Goal: Task Accomplishment & Management: Complete application form

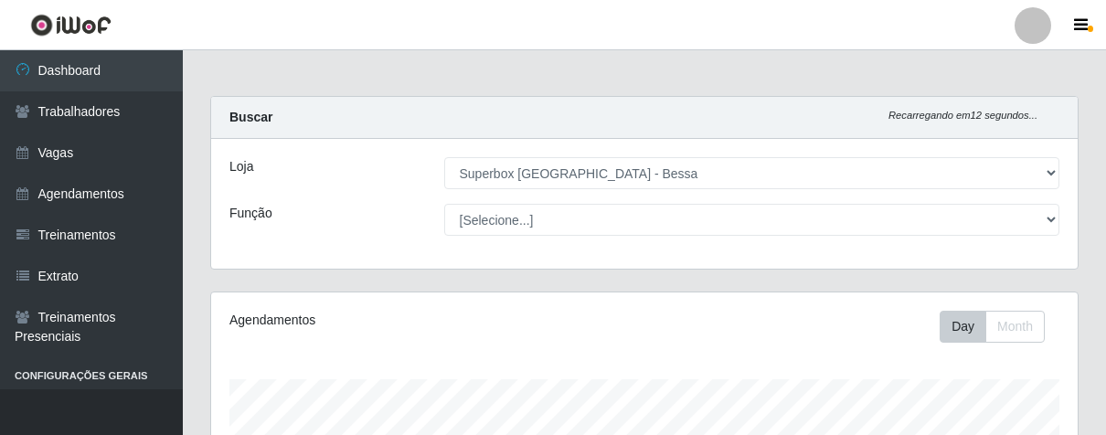
select select "206"
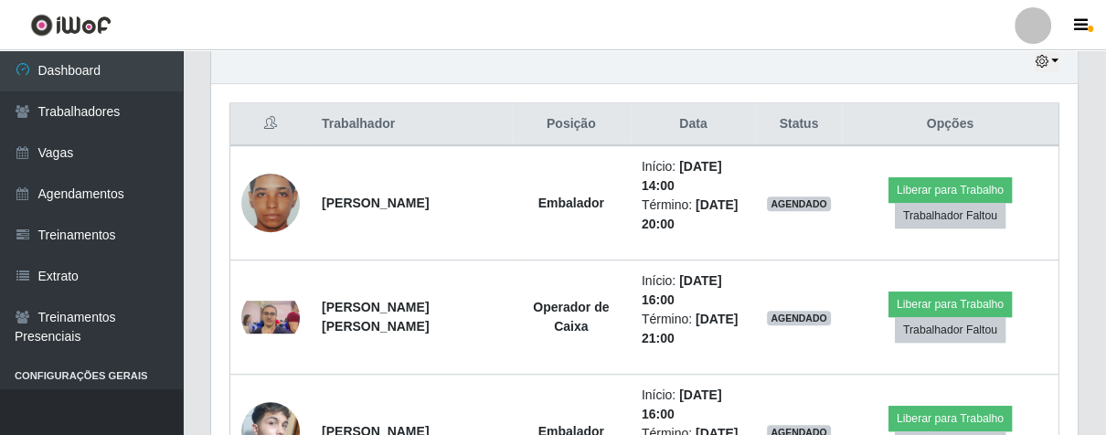
scroll to position [378, 865]
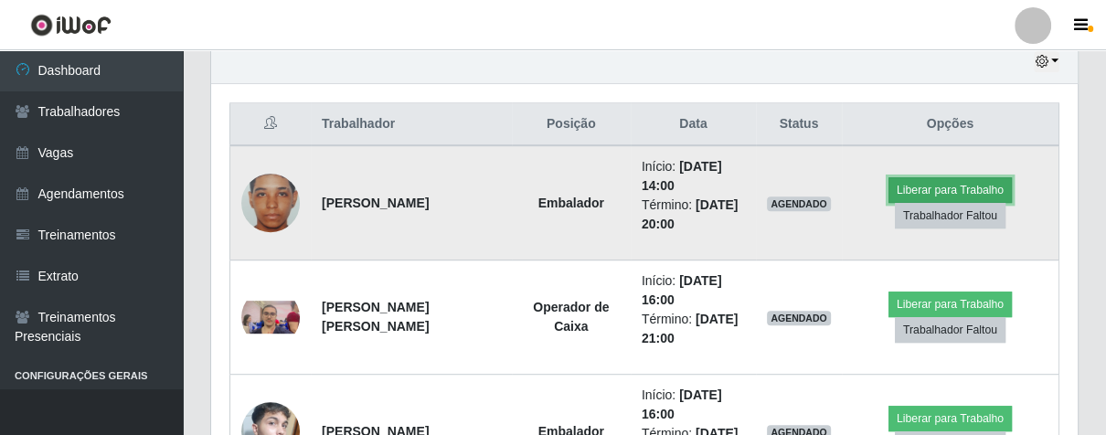
click at [1002, 179] on button "Liberar para Trabalho" at bounding box center [949, 190] width 123 height 26
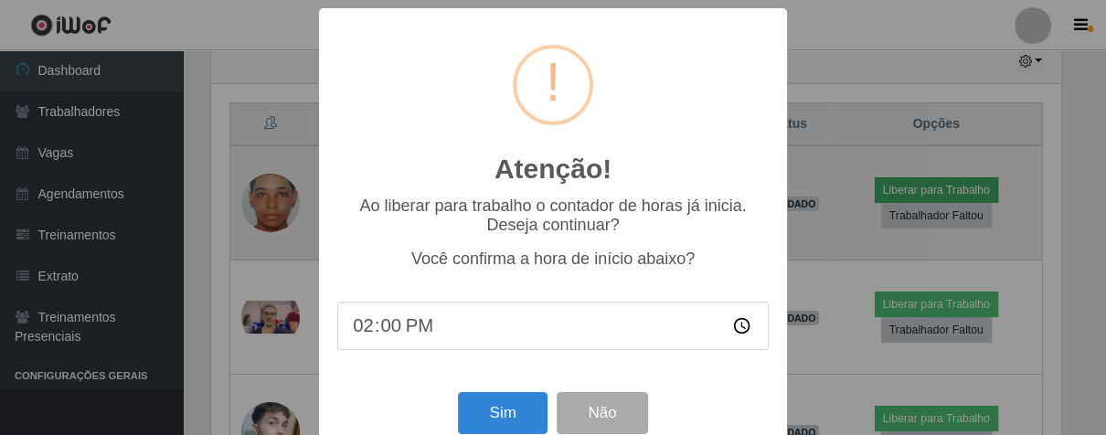
scroll to position [378, 855]
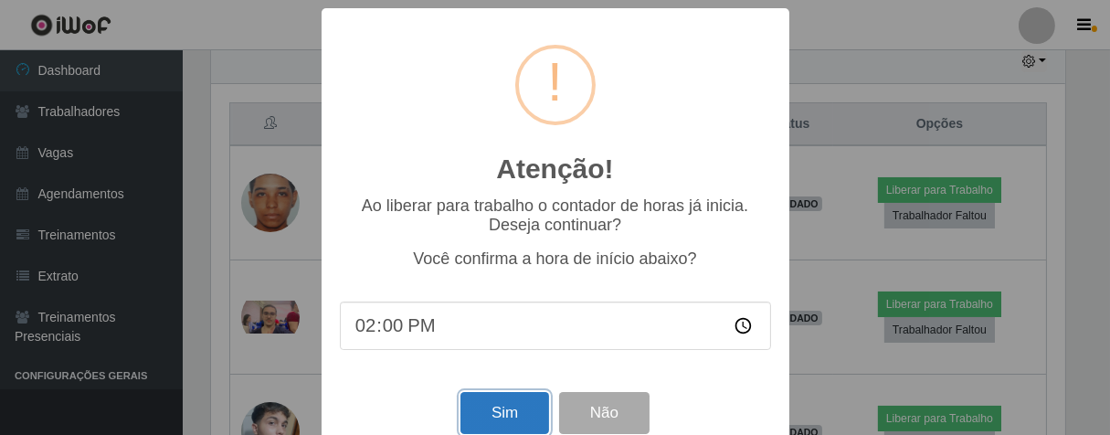
click at [518, 407] on button "Sim" at bounding box center [505, 413] width 89 height 43
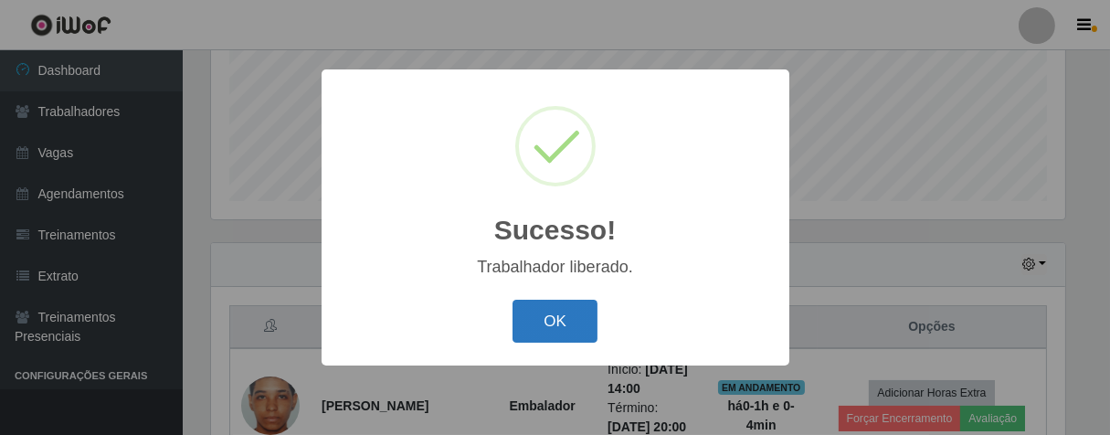
click at [577, 315] on button "OK" at bounding box center [555, 321] width 85 height 43
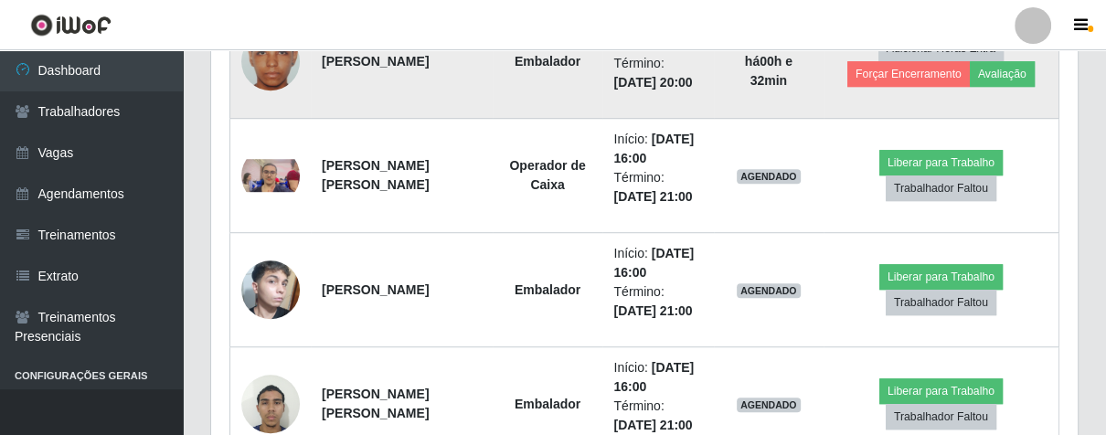
scroll to position [899, 0]
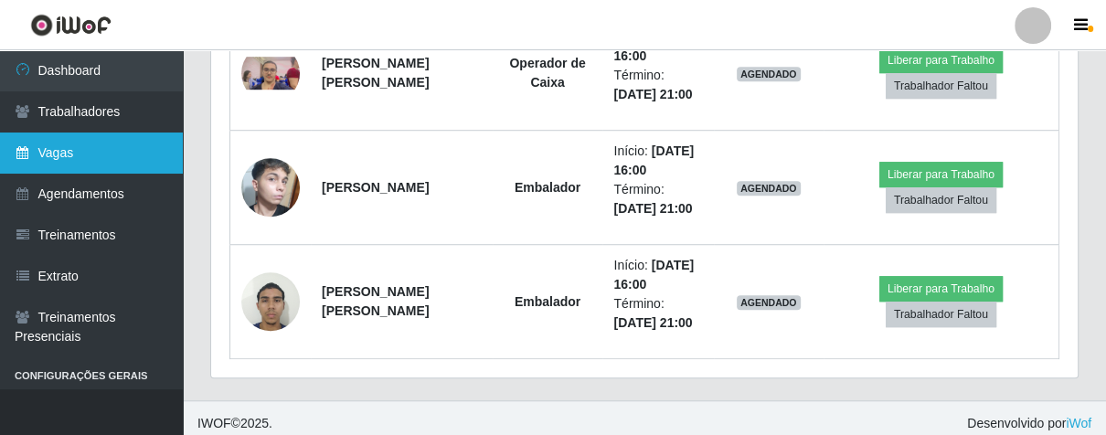
click at [95, 151] on link "Vagas" at bounding box center [91, 152] width 183 height 41
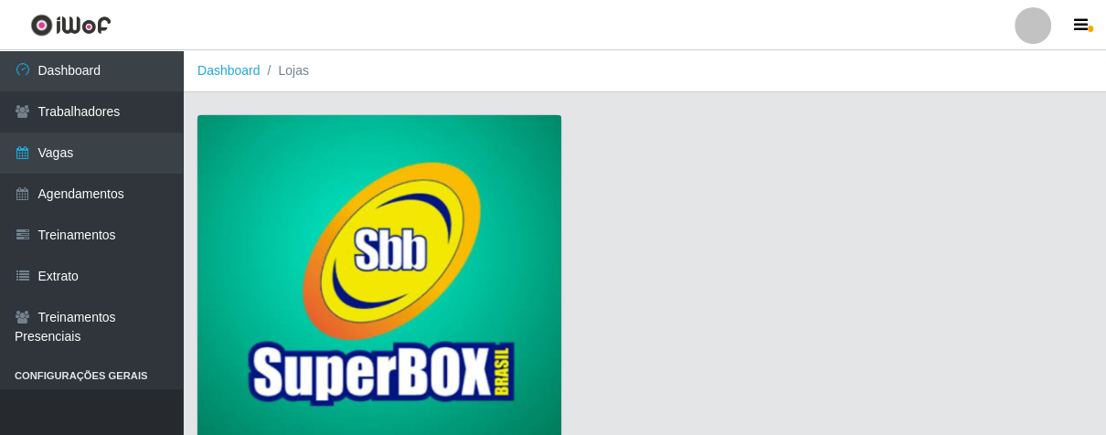
scroll to position [139, 0]
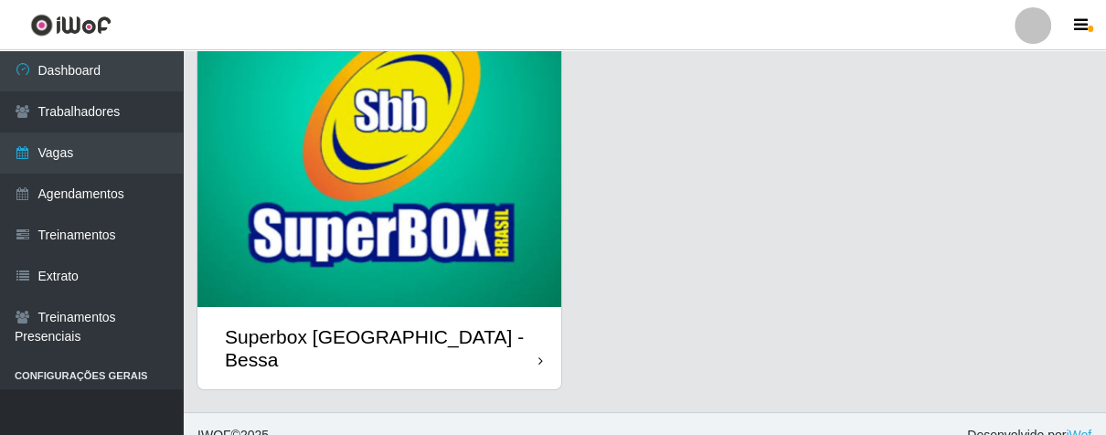
click at [507, 328] on div "Superbox [GEOGRAPHIC_DATA] - Bessa" at bounding box center [379, 348] width 364 height 82
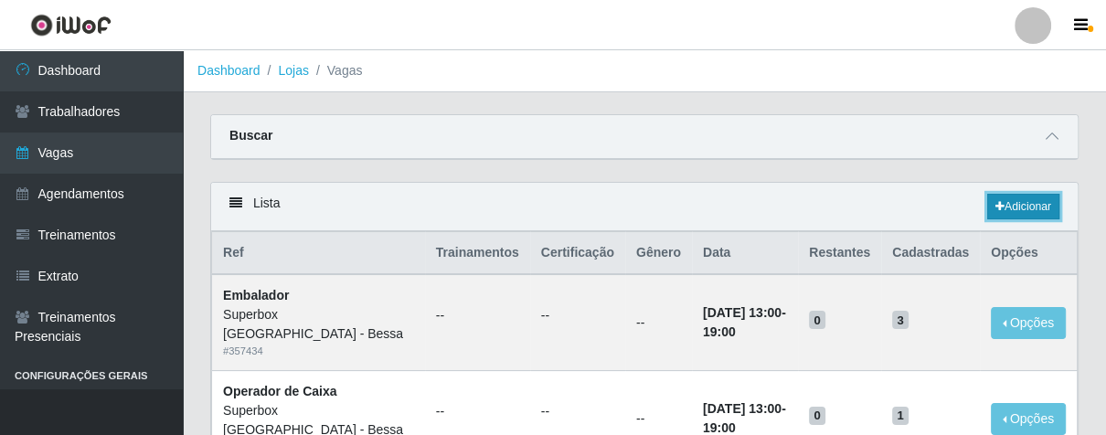
click at [995, 212] on icon at bounding box center [999, 206] width 9 height 11
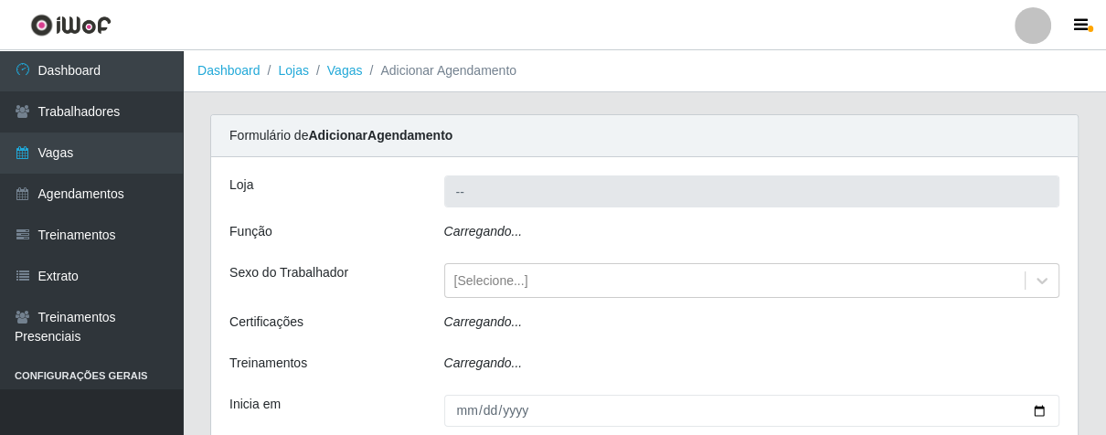
type input "Superbox [GEOGRAPHIC_DATA] - Bessa"
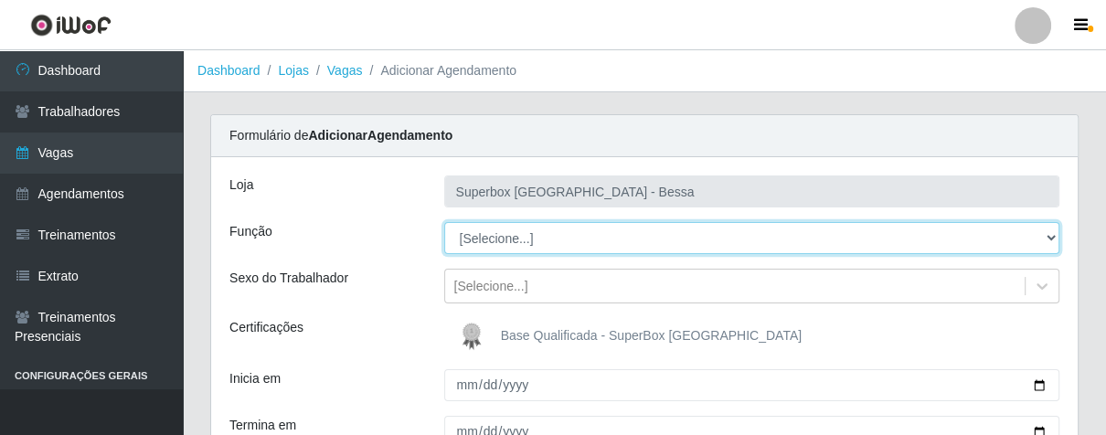
click at [543, 242] on select "[Selecione...] ASG ASG + ASG ++ Embalador Embalador + Embalador ++ Operador de …" at bounding box center [752, 238] width 616 height 32
select select "1"
click at [444, 222] on select "[Selecione...] ASG ASG + ASG ++ Embalador Embalador + Embalador ++ Operador de …" at bounding box center [752, 238] width 616 height 32
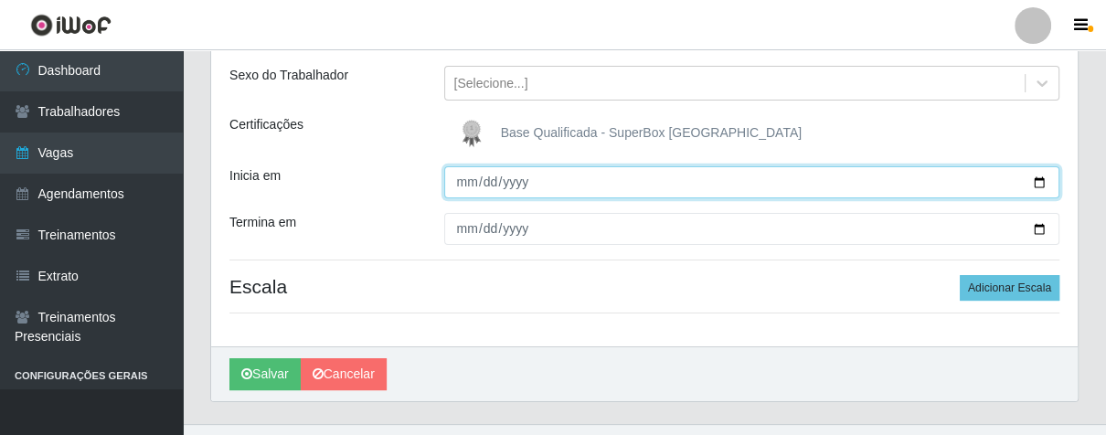
click at [461, 177] on input "Inicia em" at bounding box center [752, 182] width 616 height 32
type input "[DATE]"
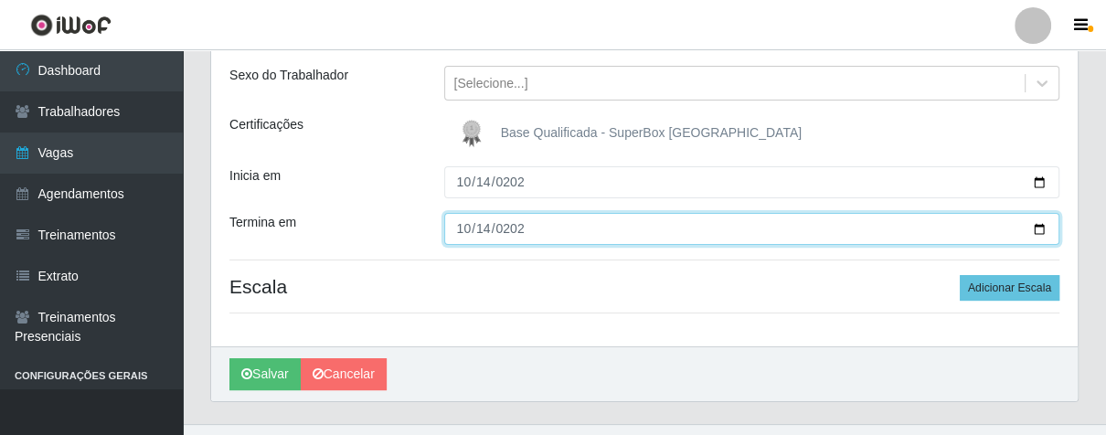
type input "[DATE]"
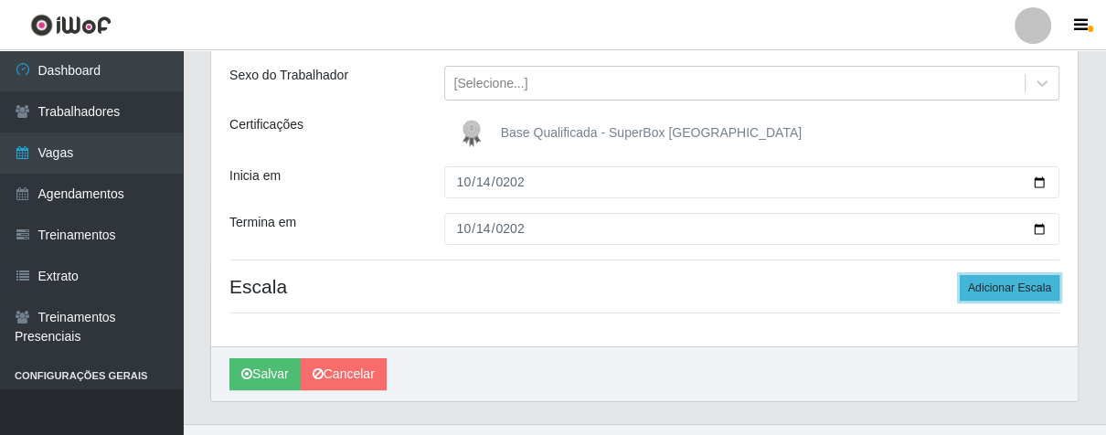
click at [980, 275] on button "Adicionar Escala" at bounding box center [1009, 288] width 100 height 26
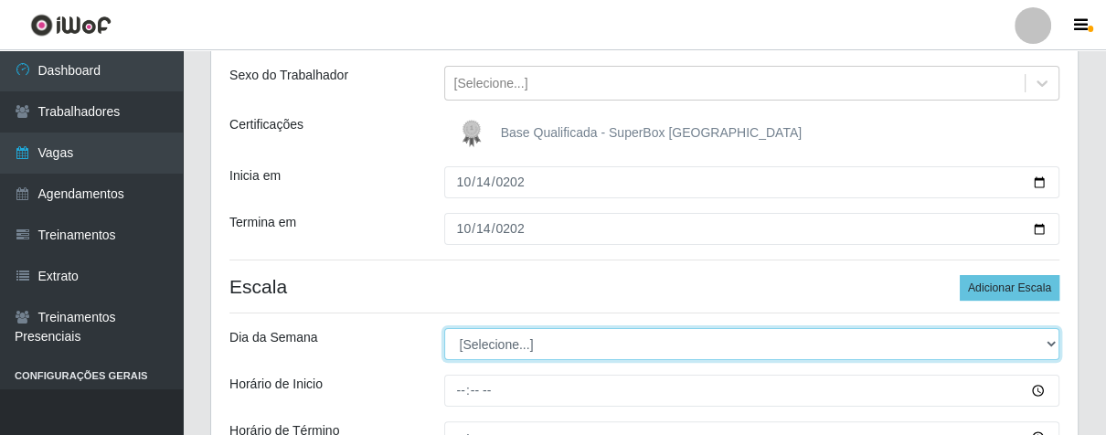
click at [618, 346] on select "[Selecione...] Segunda Terça Quarta Quinta Sexta Sábado Domingo" at bounding box center [752, 344] width 616 height 32
select select "2"
click at [444, 328] on select "[Selecione...] Segunda Terça Quarta Quinta Sexta Sábado Domingo" at bounding box center [752, 344] width 616 height 32
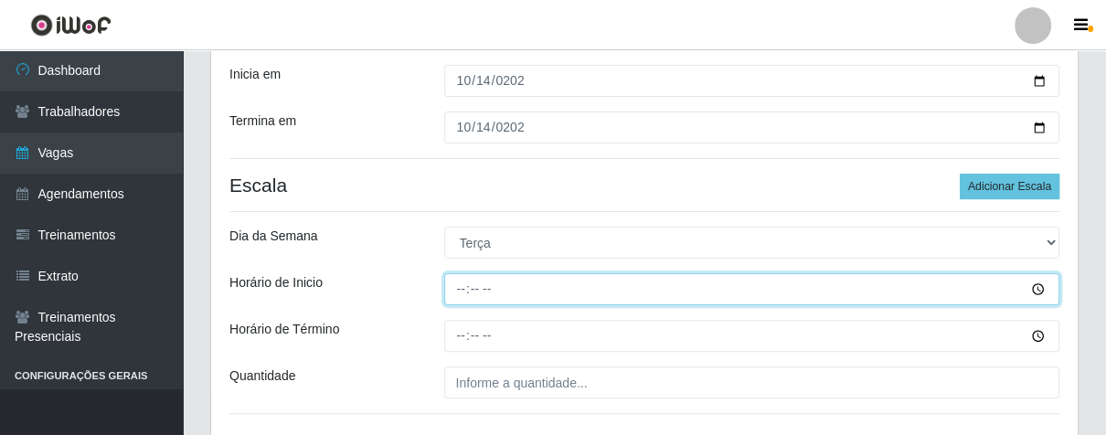
click at [453, 290] on input "Horário de Inicio" at bounding box center [752, 289] width 616 height 32
type input "16:00"
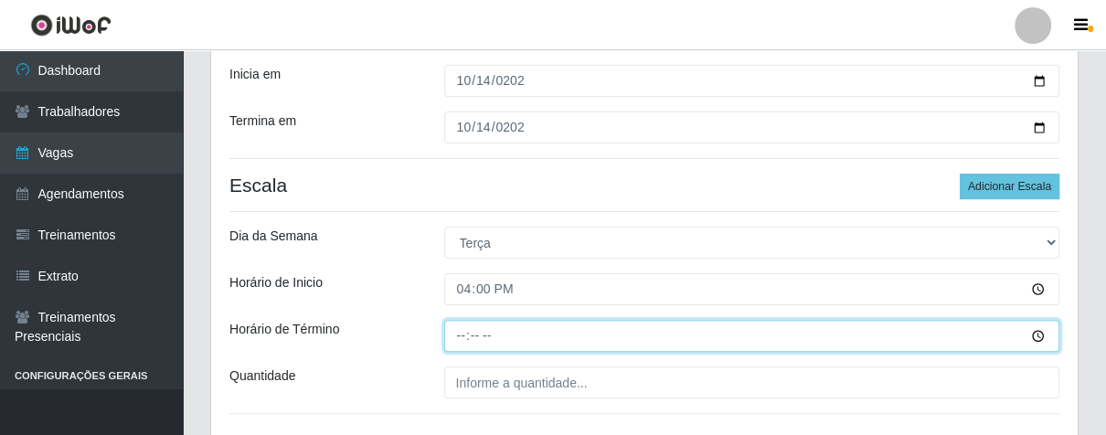
type input "21:00"
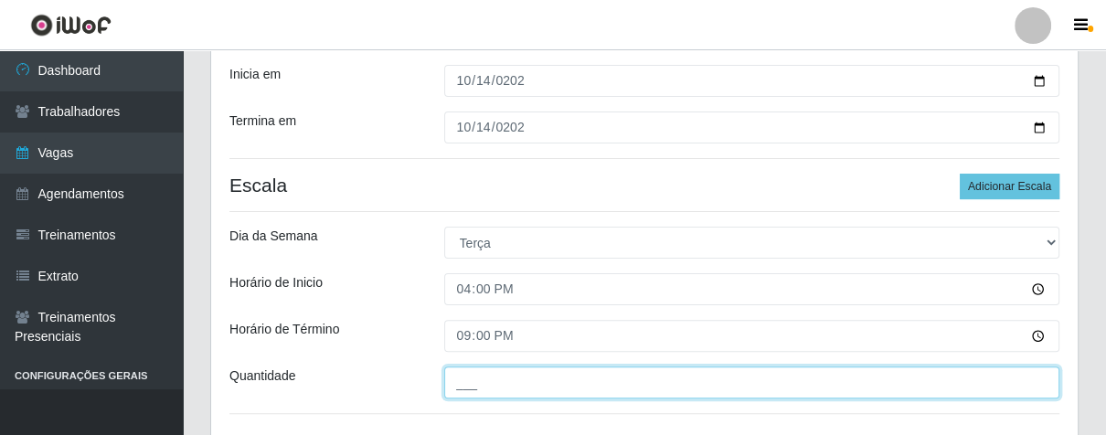
click at [482, 387] on input "___" at bounding box center [752, 382] width 616 height 32
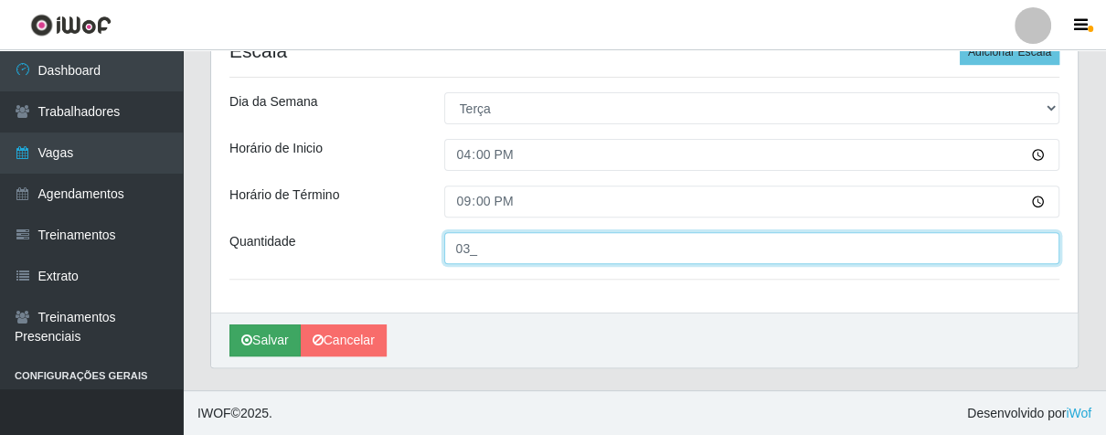
type input "03_"
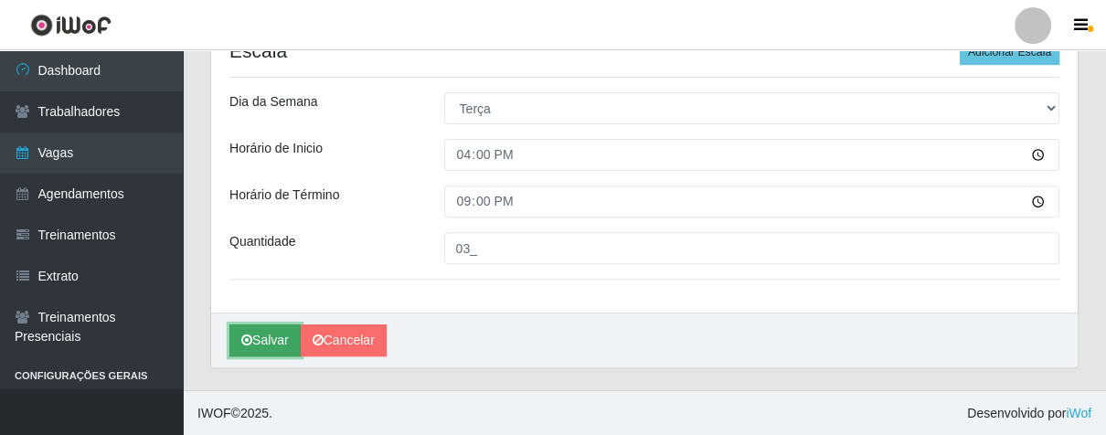
click at [270, 330] on button "Salvar" at bounding box center [264, 340] width 71 height 32
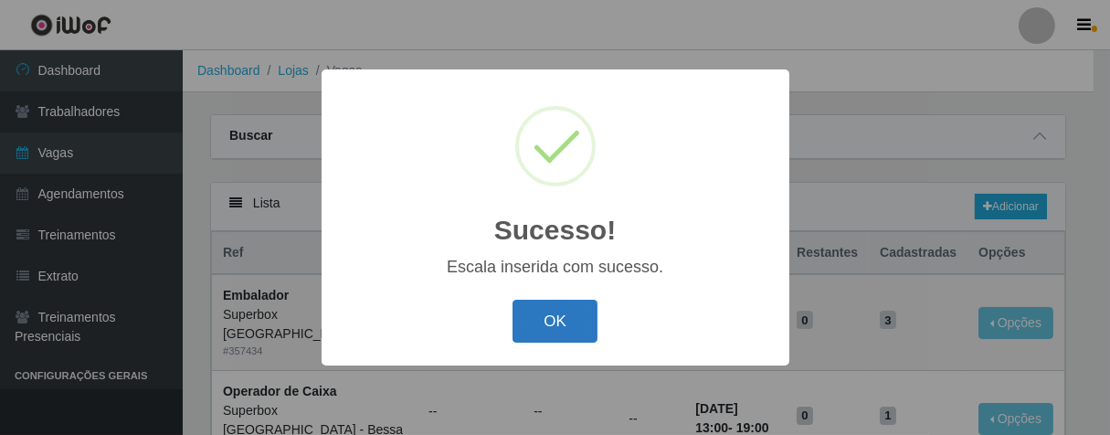
click at [561, 309] on button "OK" at bounding box center [555, 321] width 85 height 43
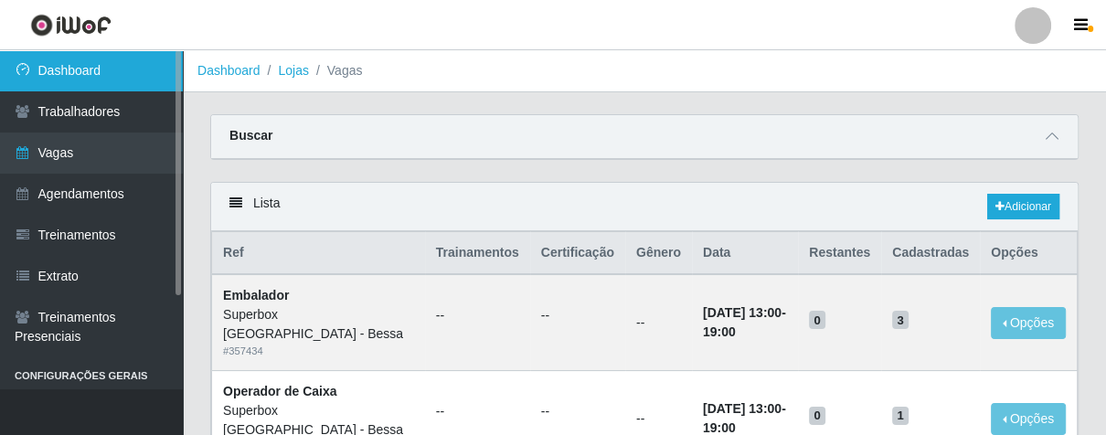
click at [126, 72] on link "Dashboard" at bounding box center [91, 70] width 183 height 41
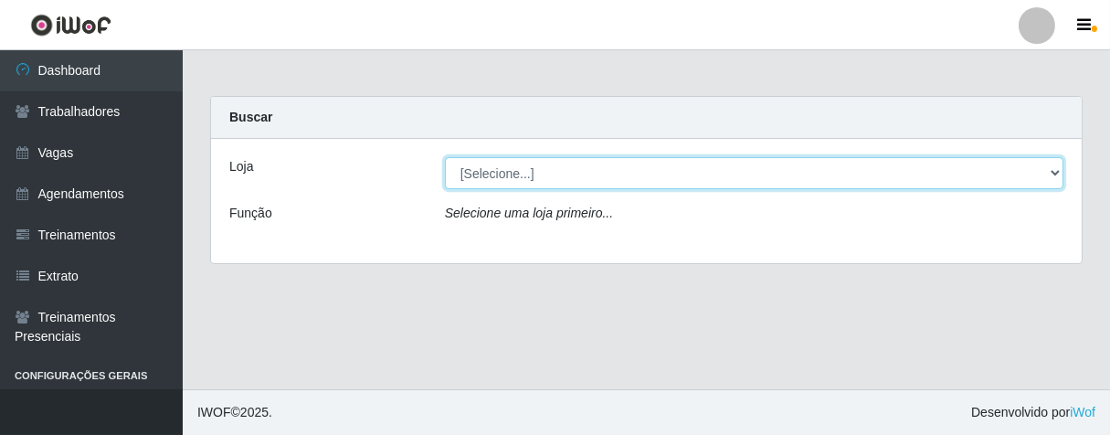
click at [534, 180] on select "[Selecione...] Superbox [GEOGRAPHIC_DATA] - Bessa" at bounding box center [754, 173] width 619 height 32
select select "206"
click at [445, 157] on select "[Selecione...] Superbox [GEOGRAPHIC_DATA] - Bessa" at bounding box center [754, 173] width 619 height 32
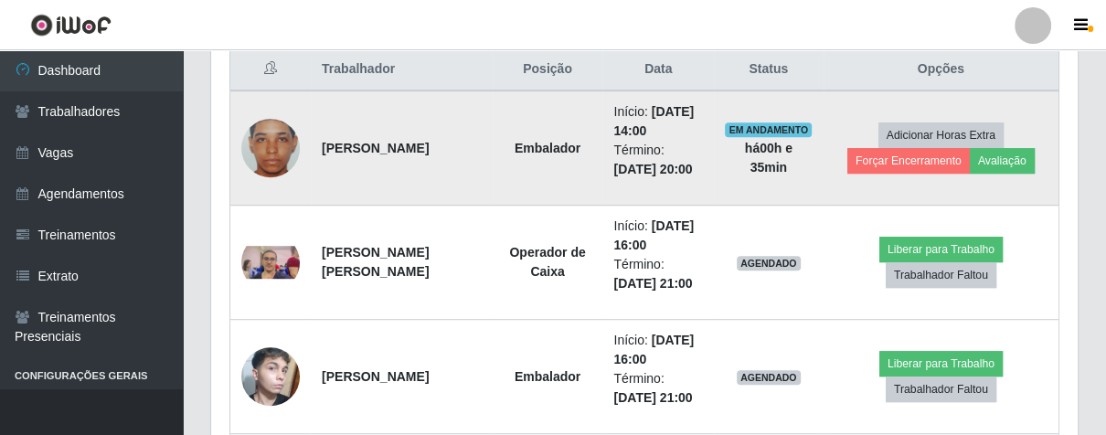
scroll to position [811, 0]
